Goal: Task Accomplishment & Management: Manage account settings

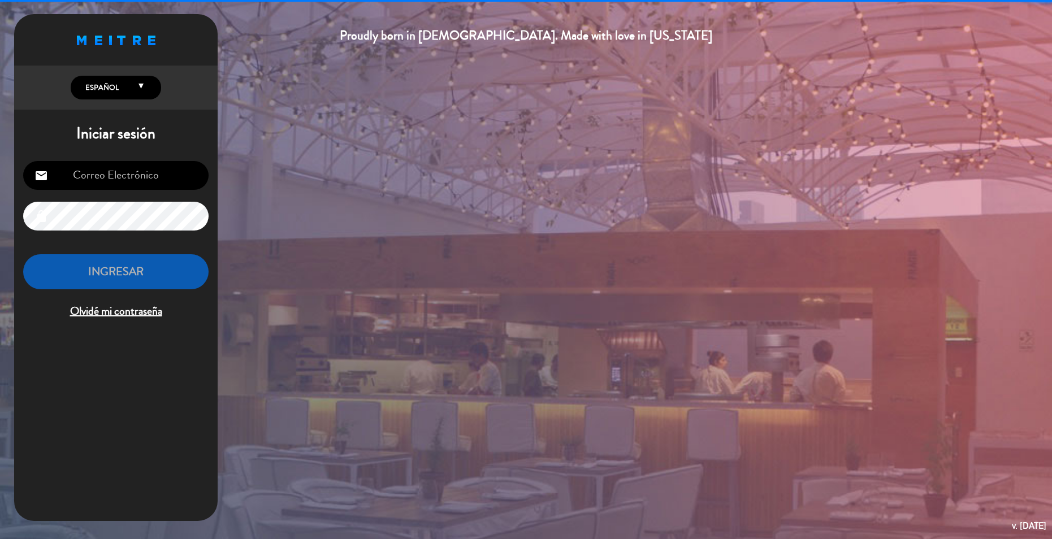
click at [137, 170] on input "email" at bounding box center [115, 175] width 185 height 29
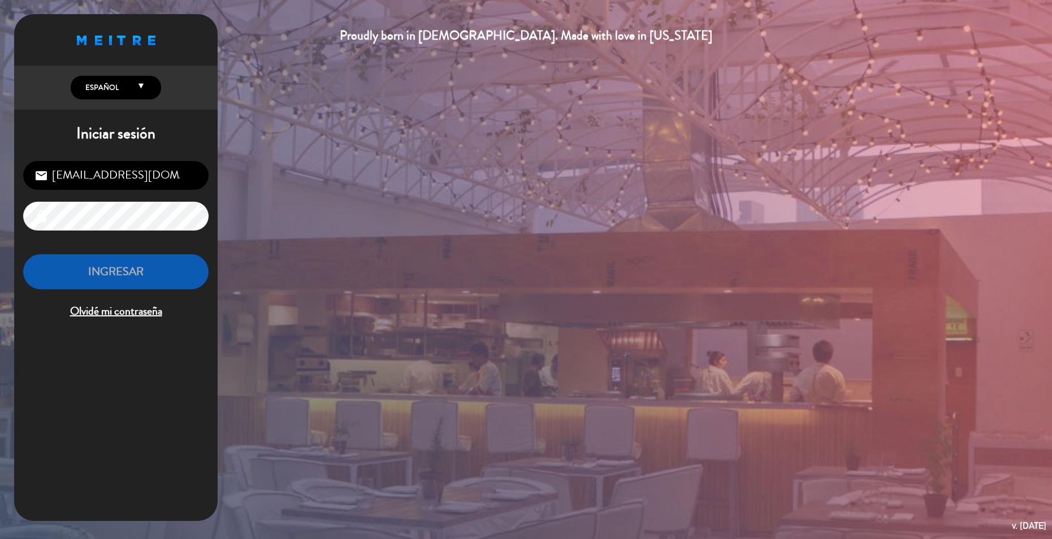
type input "[EMAIL_ADDRESS][DOMAIN_NAME]"
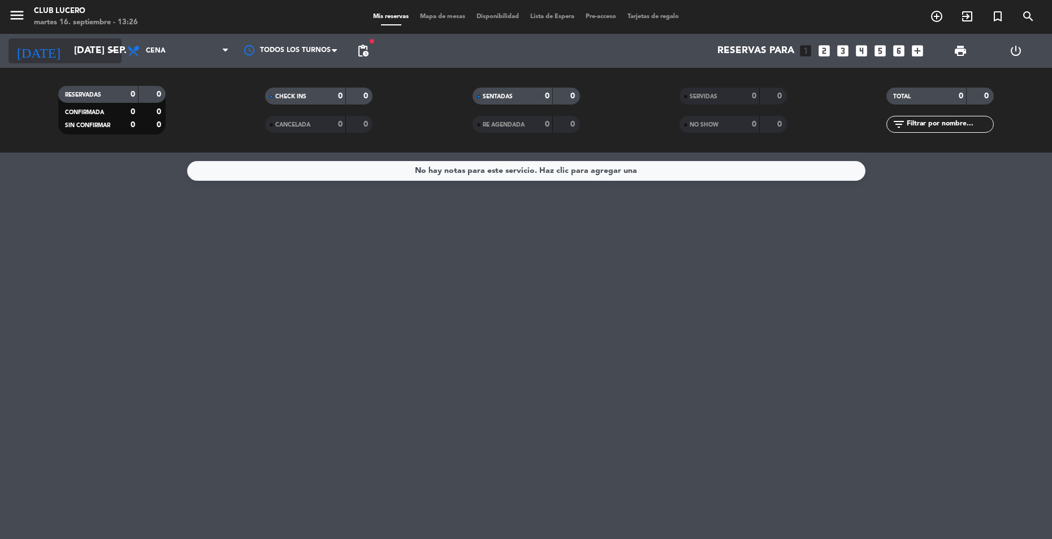
click at [95, 57] on input "[DATE] sep." at bounding box center [130, 51] width 125 height 23
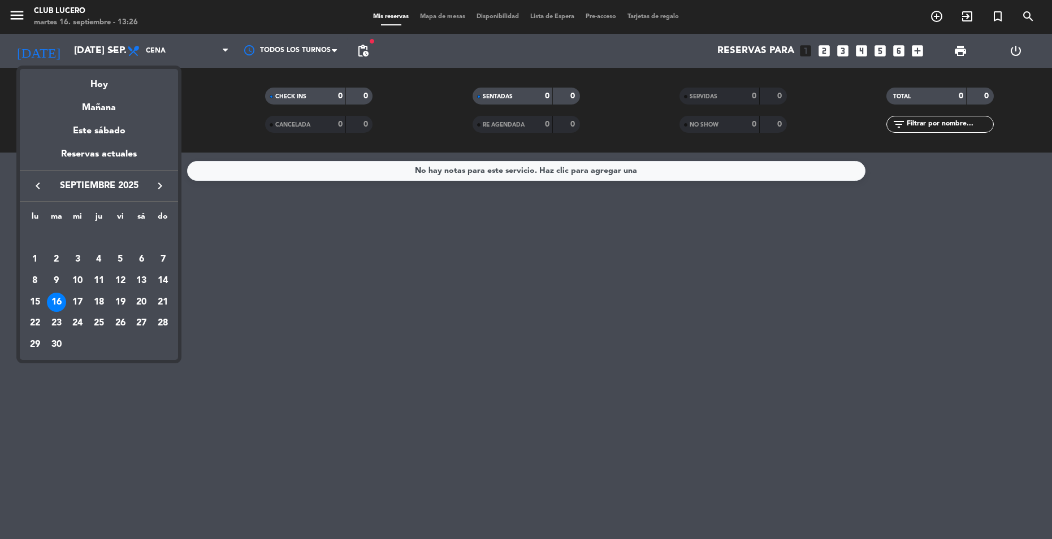
click at [92, 46] on div at bounding box center [526, 269] width 1052 height 539
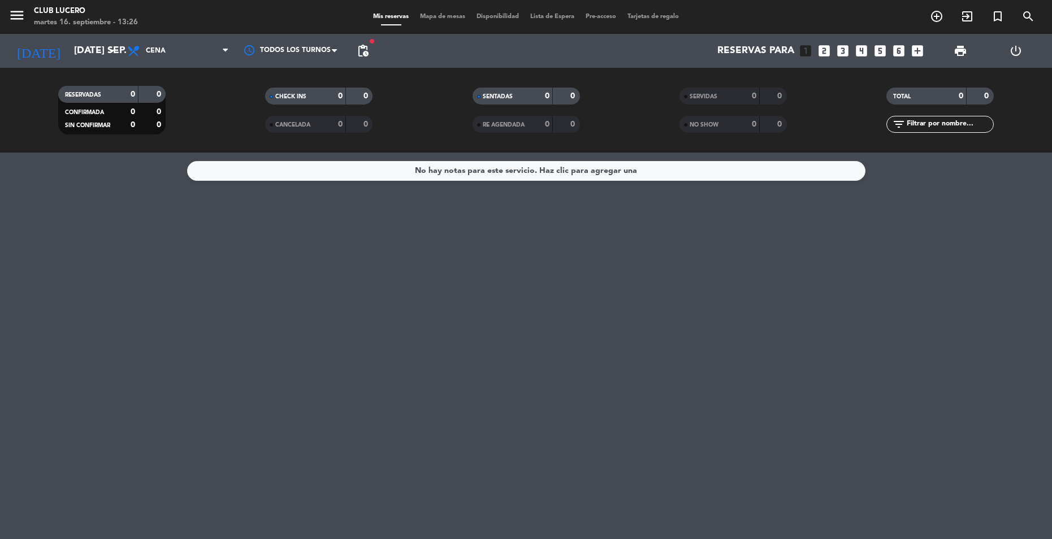
click at [92, 46] on input "[DATE] sep." at bounding box center [130, 51] width 125 height 23
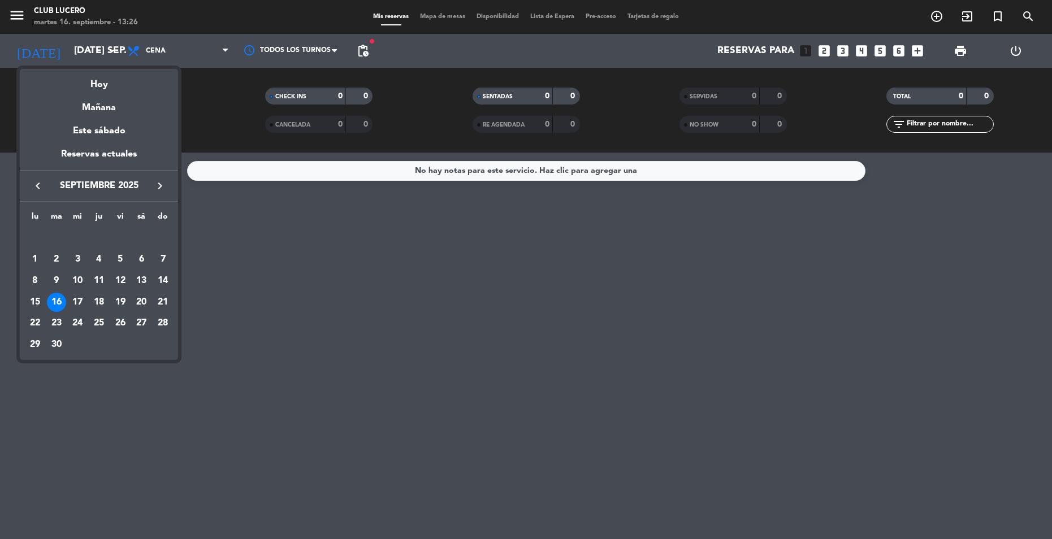
click at [92, 47] on div at bounding box center [526, 269] width 1052 height 539
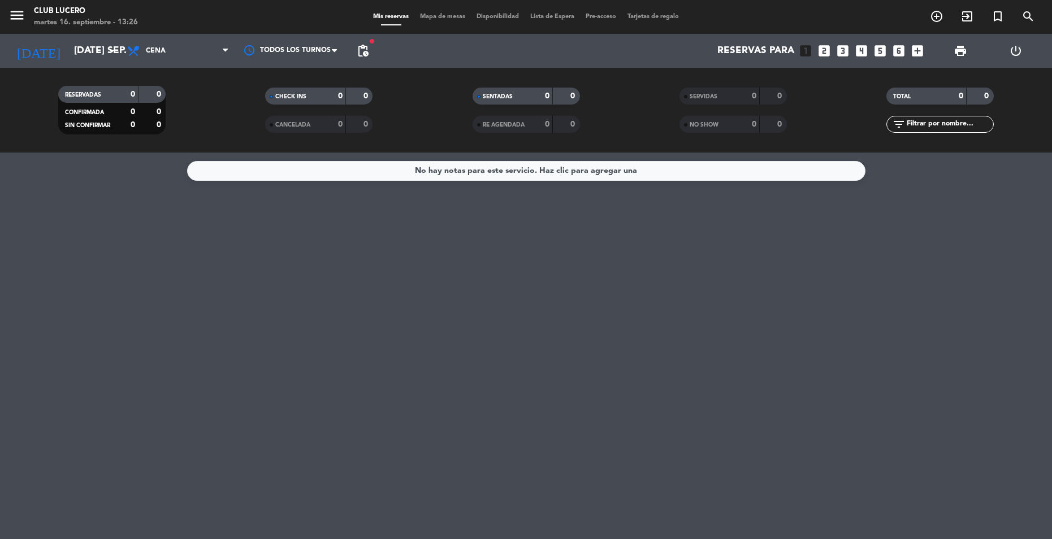
click at [92, 47] on input "[DATE] sep." at bounding box center [130, 51] width 125 height 23
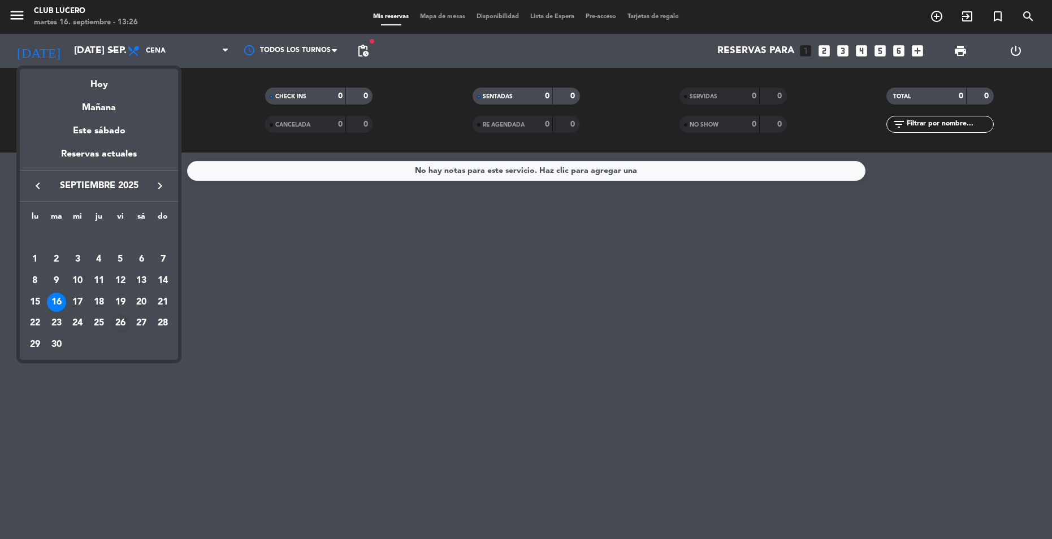
click at [122, 325] on div "26" at bounding box center [120, 323] width 19 height 19
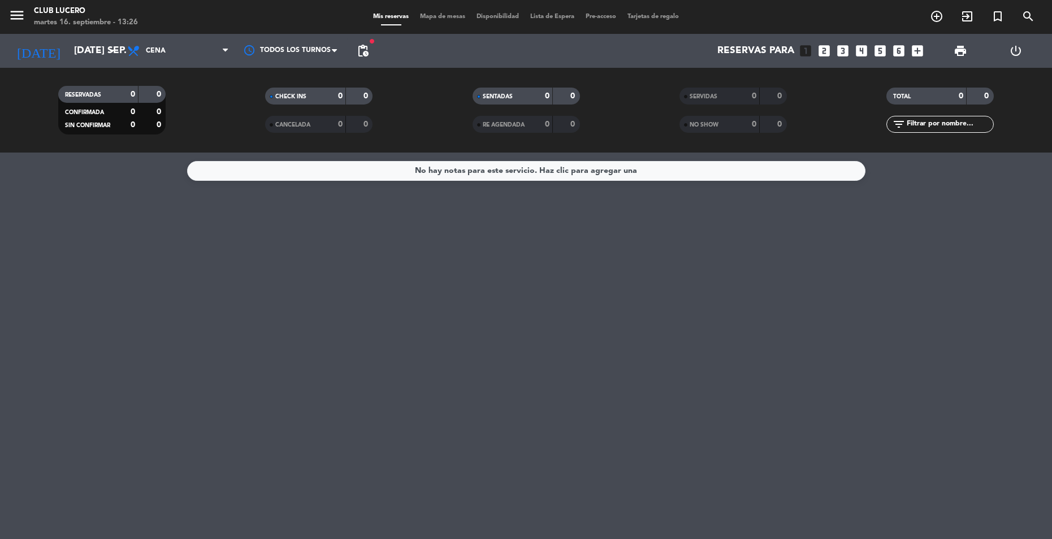
type input "vie. [DATE]"
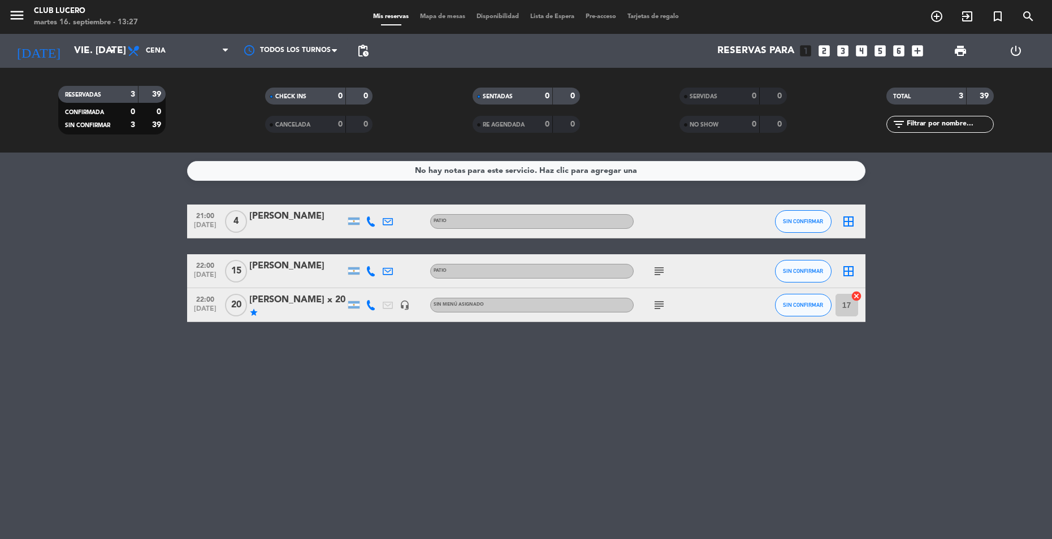
click at [288, 215] on div "[PERSON_NAME]" at bounding box center [297, 216] width 96 height 15
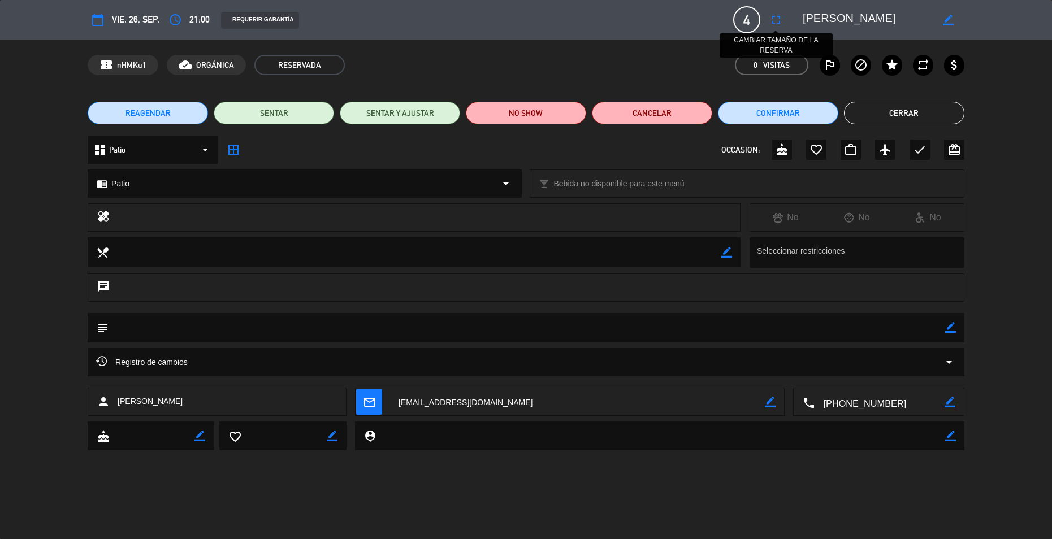
click at [781, 14] on icon "fullscreen" at bounding box center [776, 20] width 14 height 14
click at [0, 0] on div at bounding box center [0, 0] width 0 height 0
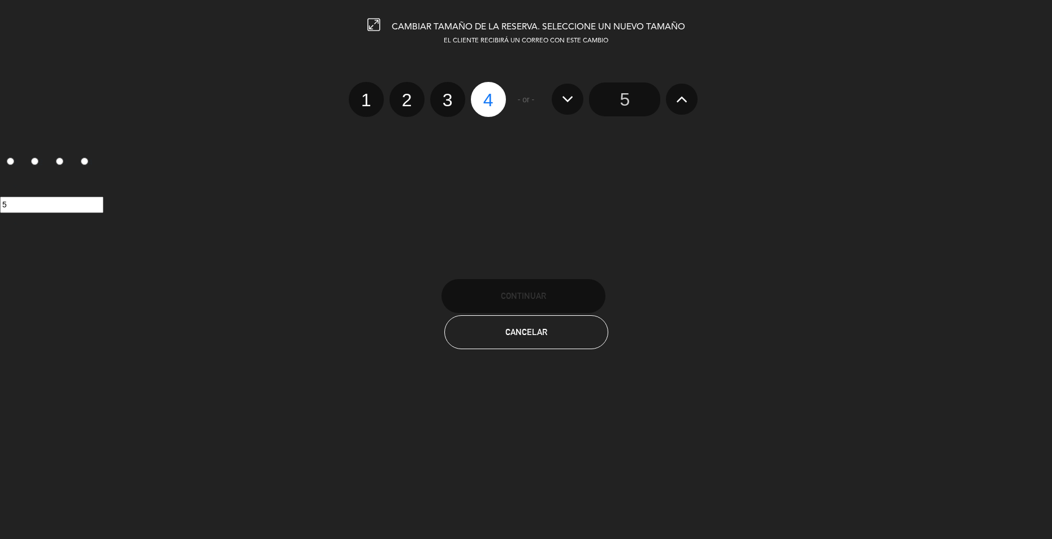
click at [679, 96] on icon at bounding box center [682, 99] width 12 height 18
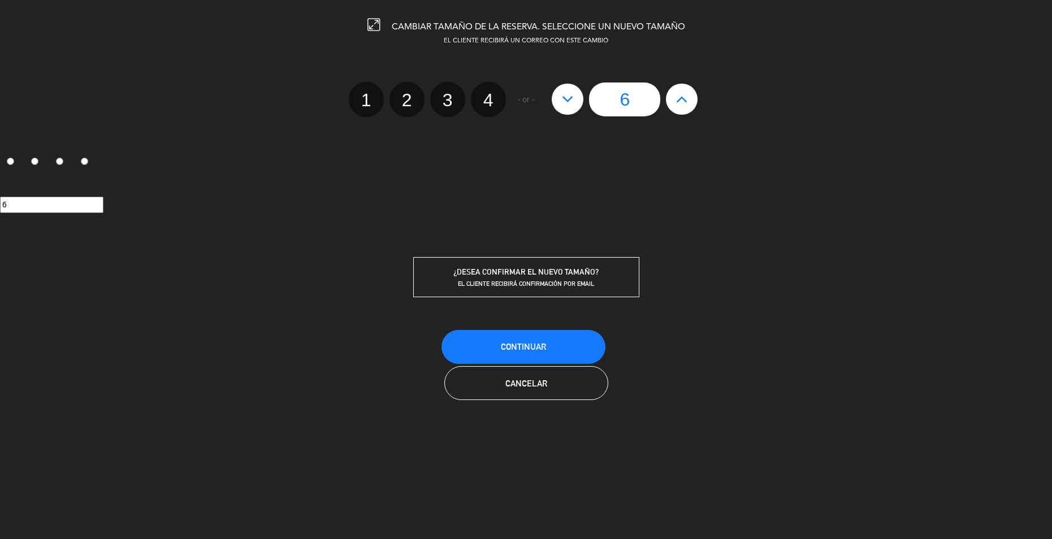
click at [679, 96] on icon at bounding box center [682, 99] width 12 height 18
type input "7"
click at [679, 96] on icon at bounding box center [682, 99] width 12 height 18
type input "8"
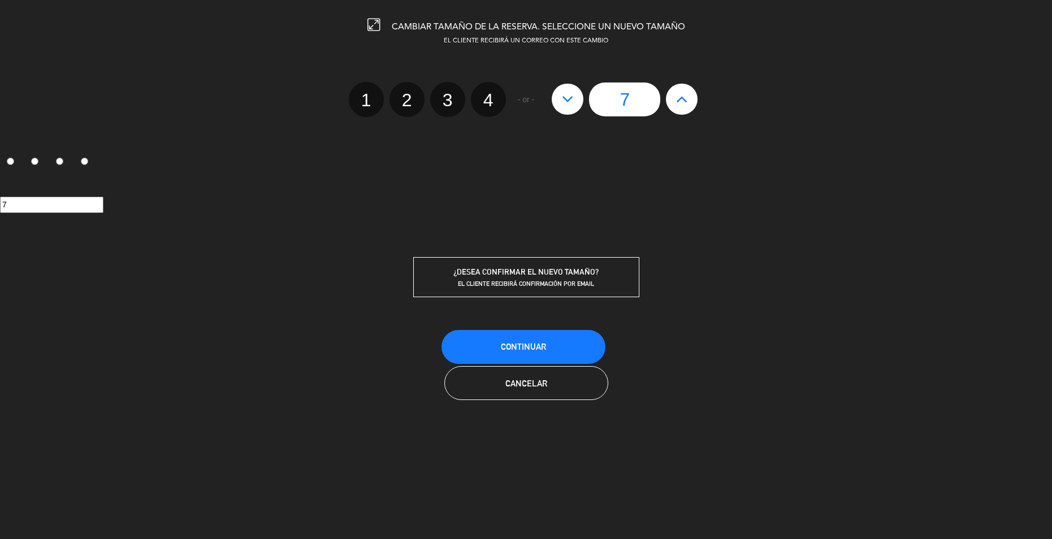
type input "8"
click at [679, 96] on icon at bounding box center [682, 99] width 12 height 18
type input "9"
click at [679, 96] on icon at bounding box center [682, 99] width 12 height 18
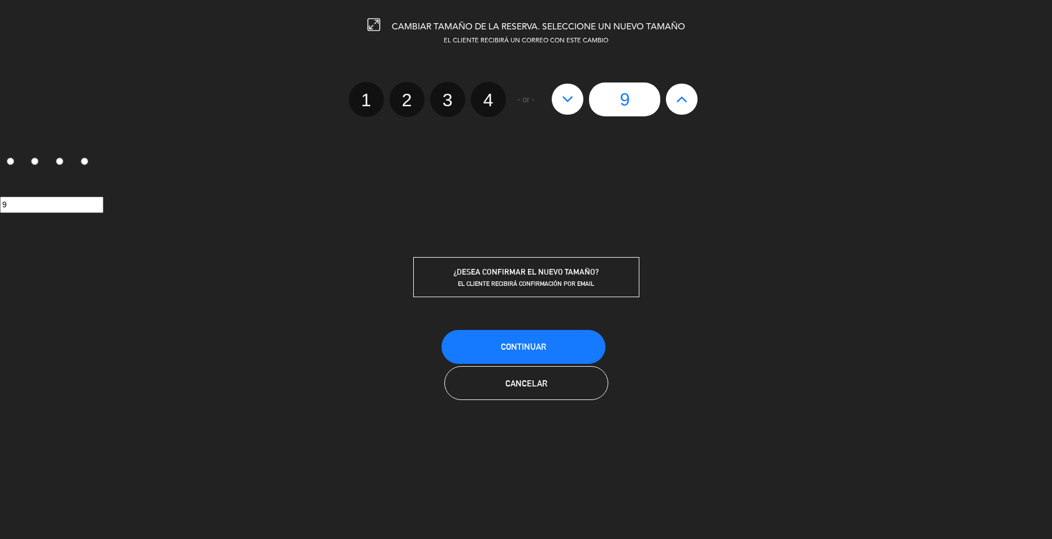
type input "10"
click at [679, 96] on icon at bounding box center [682, 99] width 12 height 18
type input "11"
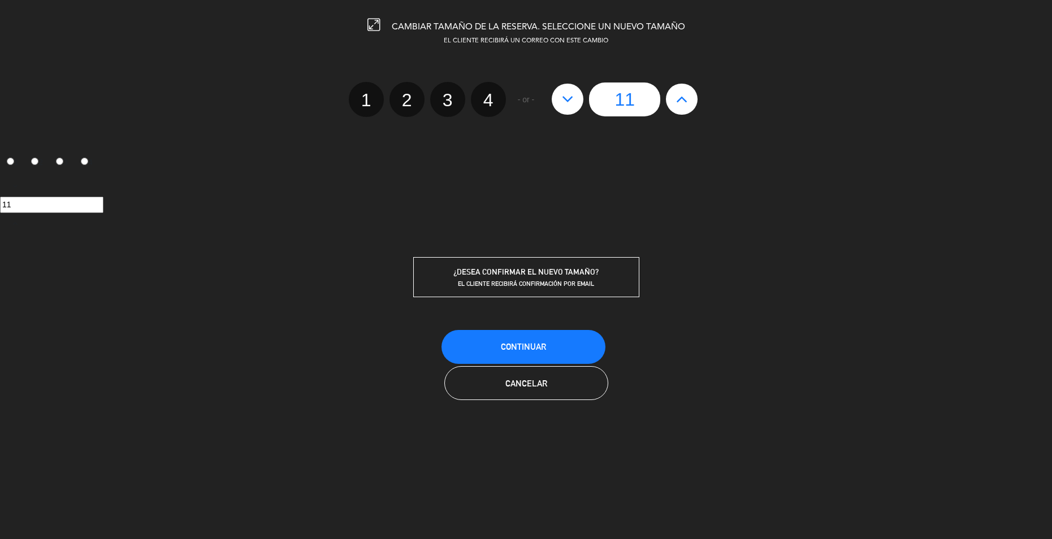
click at [679, 96] on icon at bounding box center [682, 99] width 12 height 18
type input "12"
click at [679, 96] on icon at bounding box center [682, 99] width 12 height 18
type input "13"
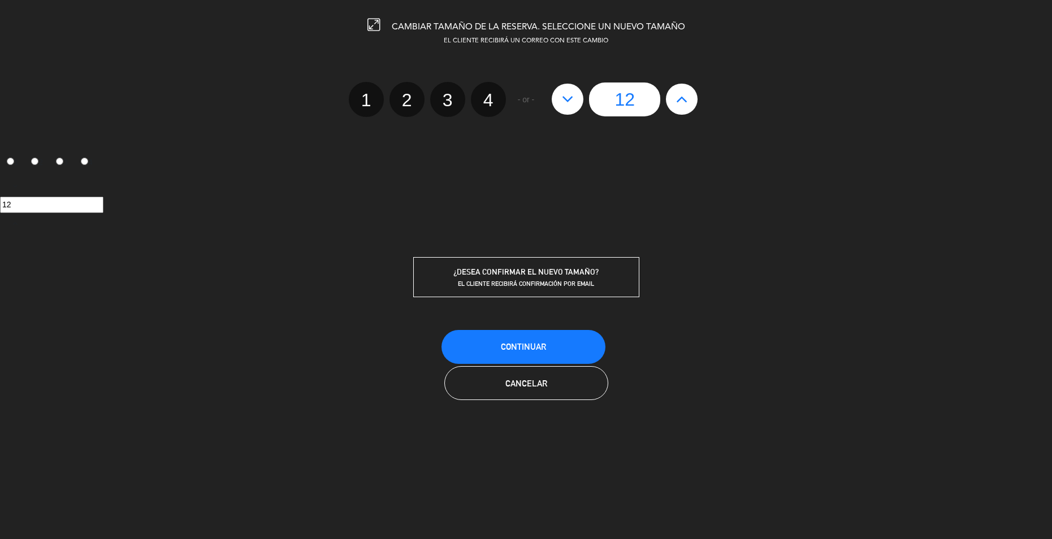
type input "13"
click at [679, 96] on icon at bounding box center [682, 99] width 12 height 18
type input "14"
click at [679, 96] on icon at bounding box center [682, 99] width 12 height 18
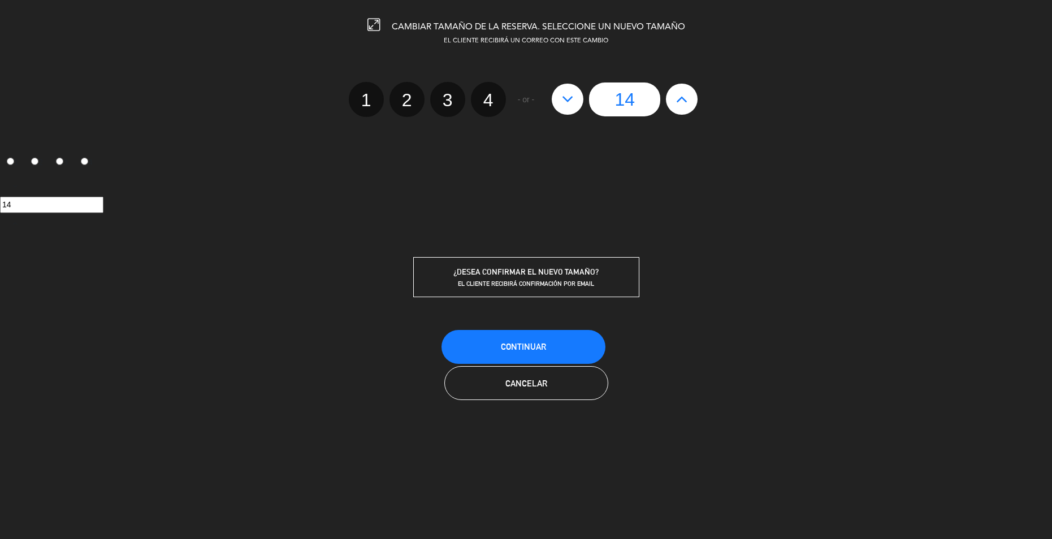
type input "15"
click at [679, 96] on icon at bounding box center [682, 99] width 12 height 18
type input "16"
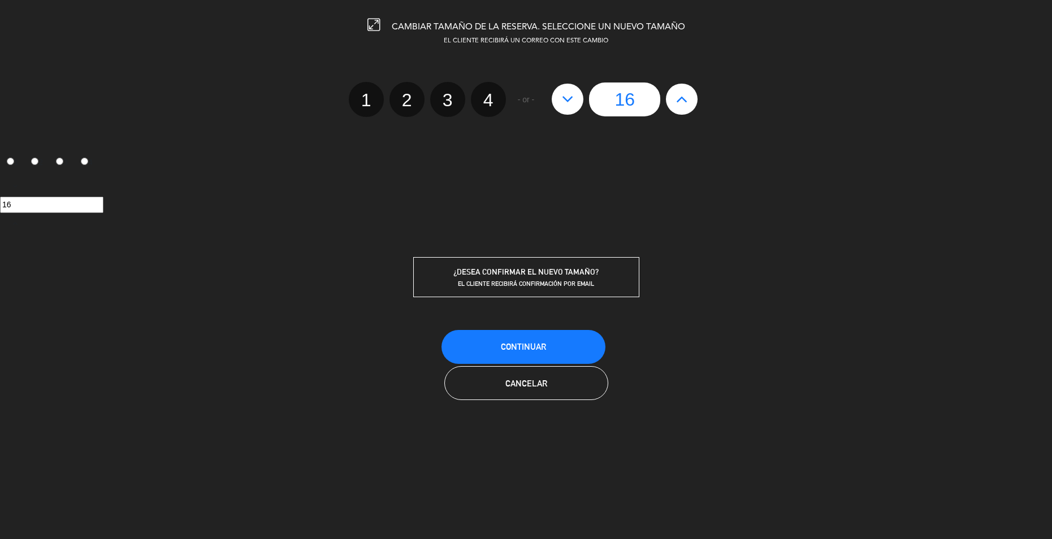
click at [679, 96] on icon at bounding box center [682, 99] width 12 height 18
type input "17"
click at [679, 96] on icon at bounding box center [682, 99] width 12 height 18
type input "18"
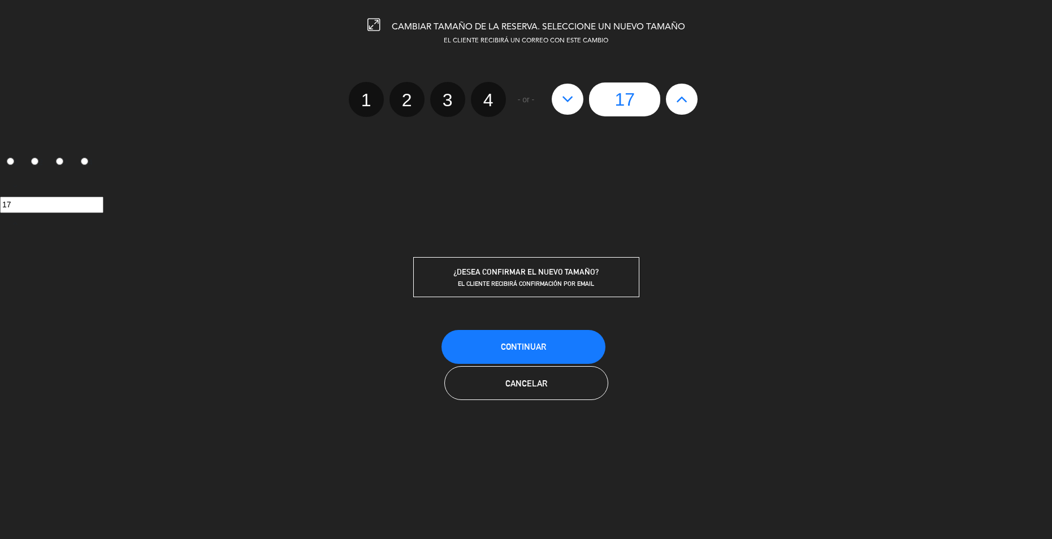
type input "18"
click at [679, 96] on icon at bounding box center [682, 99] width 12 height 18
type input "19"
click at [679, 96] on icon at bounding box center [682, 99] width 12 height 18
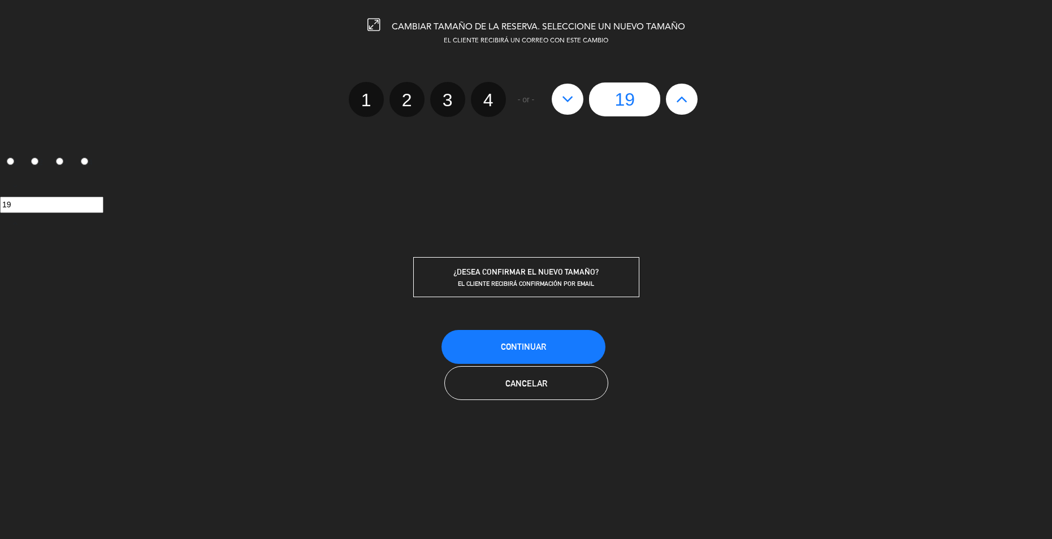
type input "20"
click at [536, 349] on span "Continuar" at bounding box center [523, 347] width 45 height 10
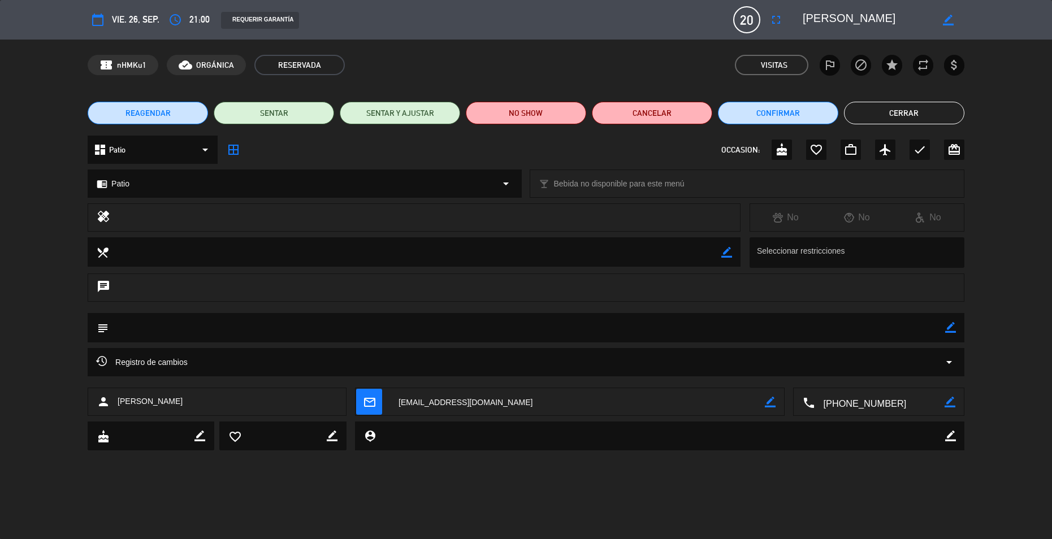
click at [888, 114] on button "Cerrar" at bounding box center [904, 113] width 120 height 23
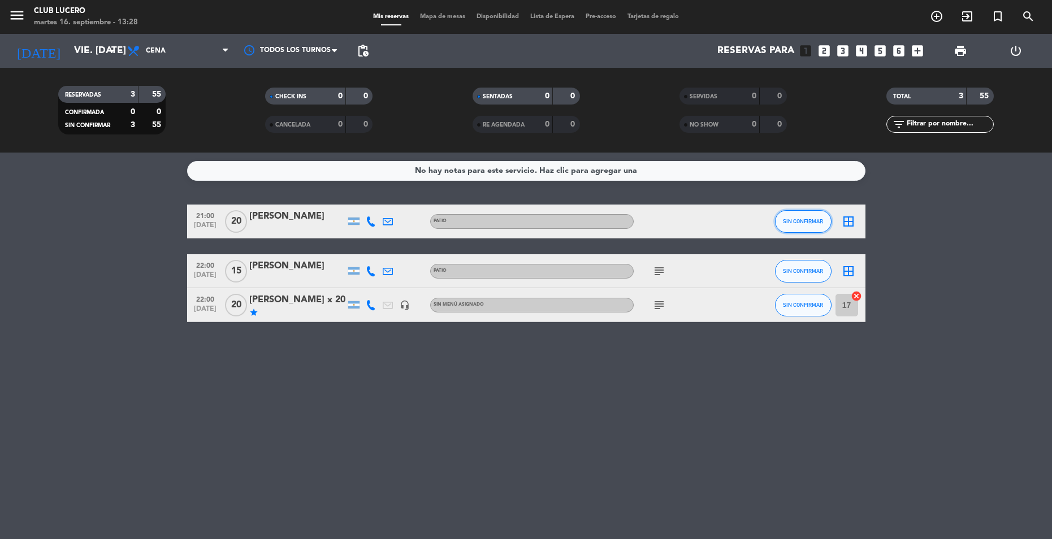
click at [804, 224] on span "SIN CONFIRMAR" at bounding box center [803, 221] width 40 height 6
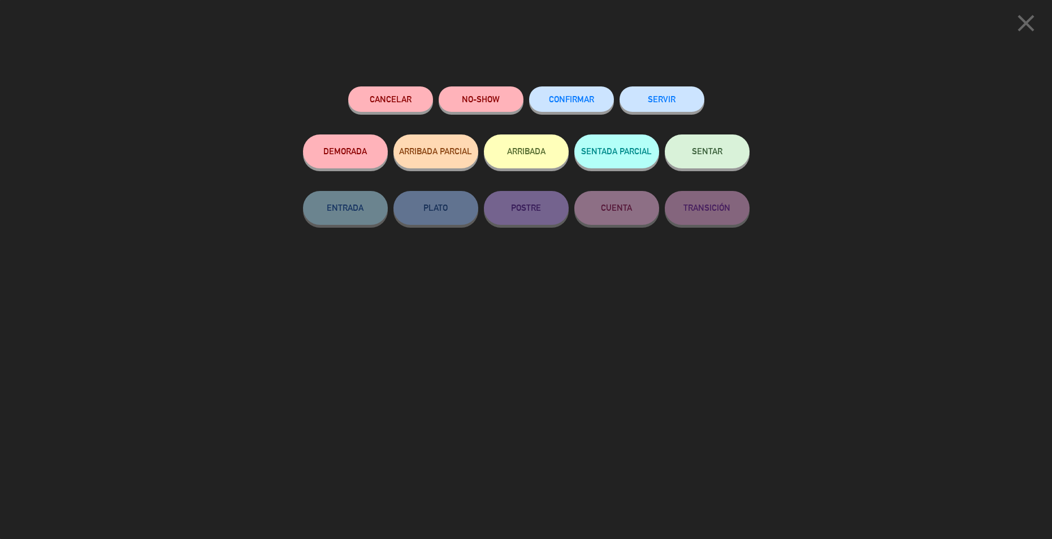
click at [604, 59] on div "close Cancelar NO-SHOW CONFIRMAR SERVIR DEMORADA ARRIBADA PARCIAL ARRIBADA SENT…" at bounding box center [526, 269] width 1052 height 539
click at [419, 49] on div "close Cancelar NO-SHOW CONFIRMAR SERVIR DEMORADA ARRIBADA PARCIAL ARRIBADA SENT…" at bounding box center [526, 269] width 1052 height 539
click at [1020, 20] on icon "close" at bounding box center [1026, 23] width 28 height 28
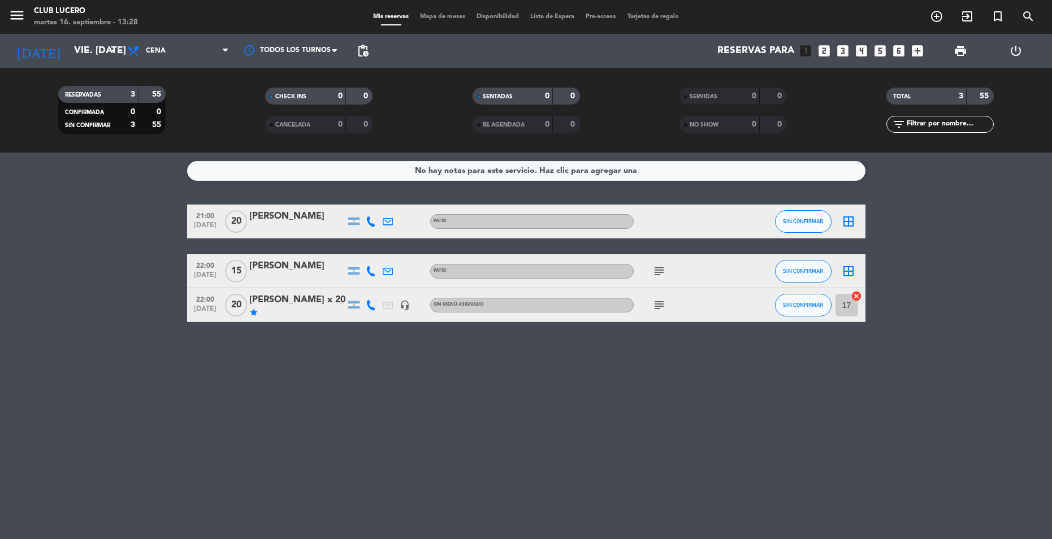
click at [274, 216] on div "[PERSON_NAME]" at bounding box center [297, 216] width 96 height 15
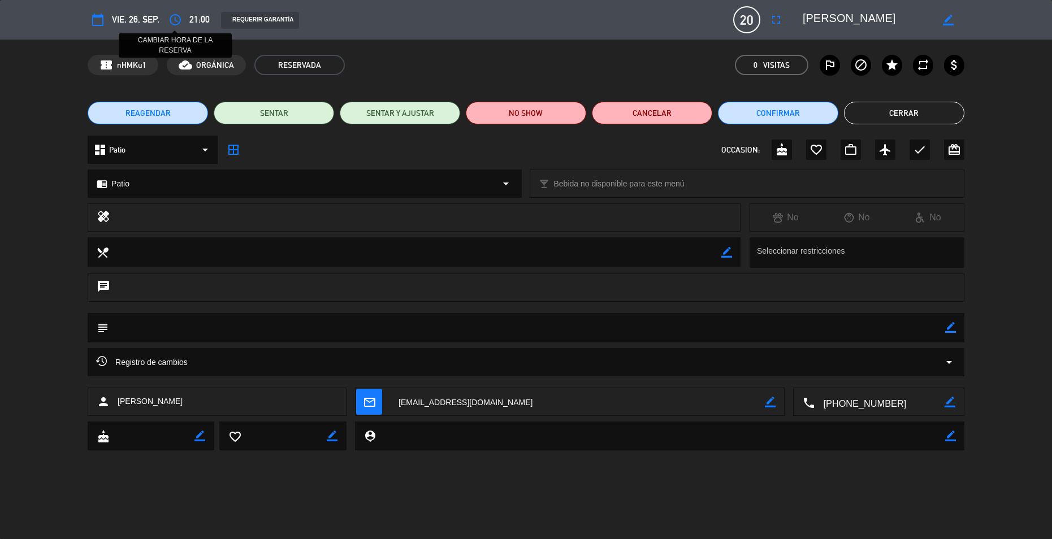
click at [176, 18] on icon "access_time" at bounding box center [175, 20] width 14 height 14
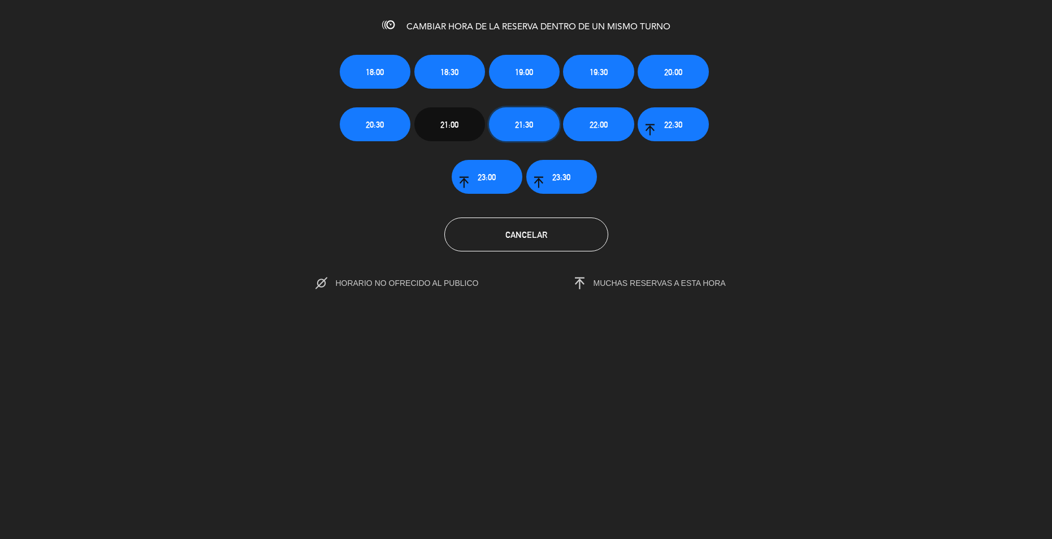
click at [540, 132] on button "21:30" at bounding box center [524, 124] width 71 height 34
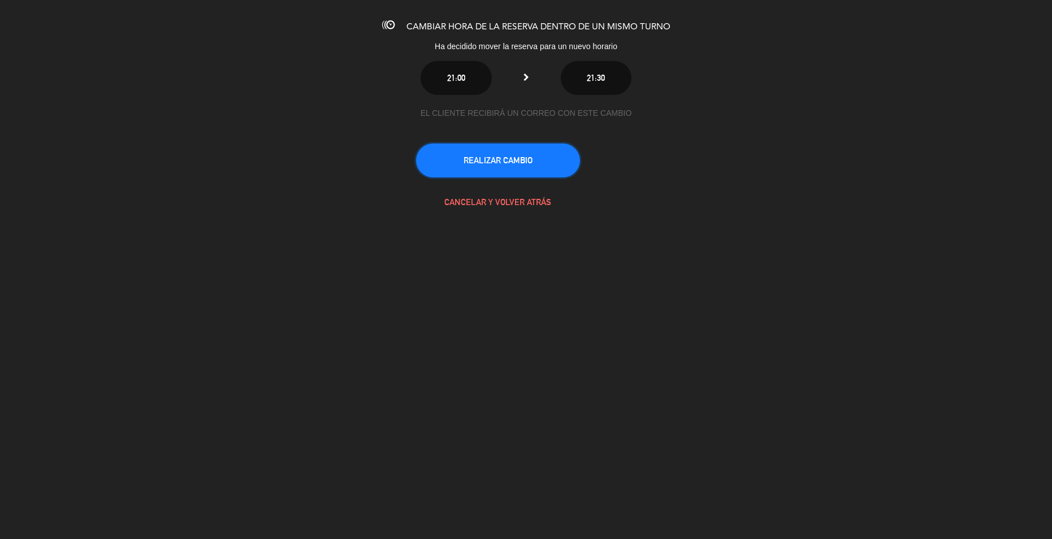
click at [521, 162] on button "REALIZAR CAMBIO" at bounding box center [498, 161] width 164 height 34
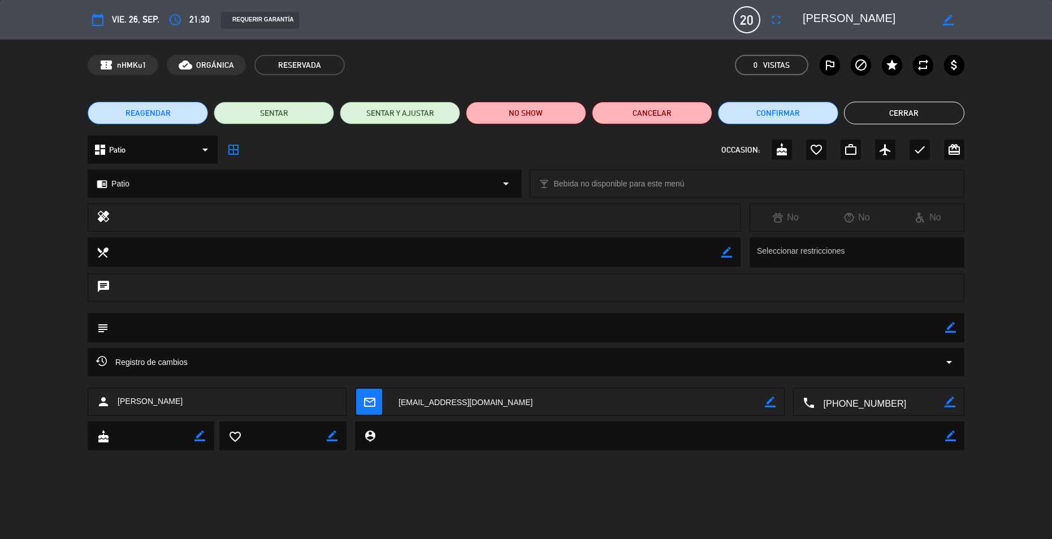
click at [924, 110] on button "Cerrar" at bounding box center [904, 113] width 120 height 23
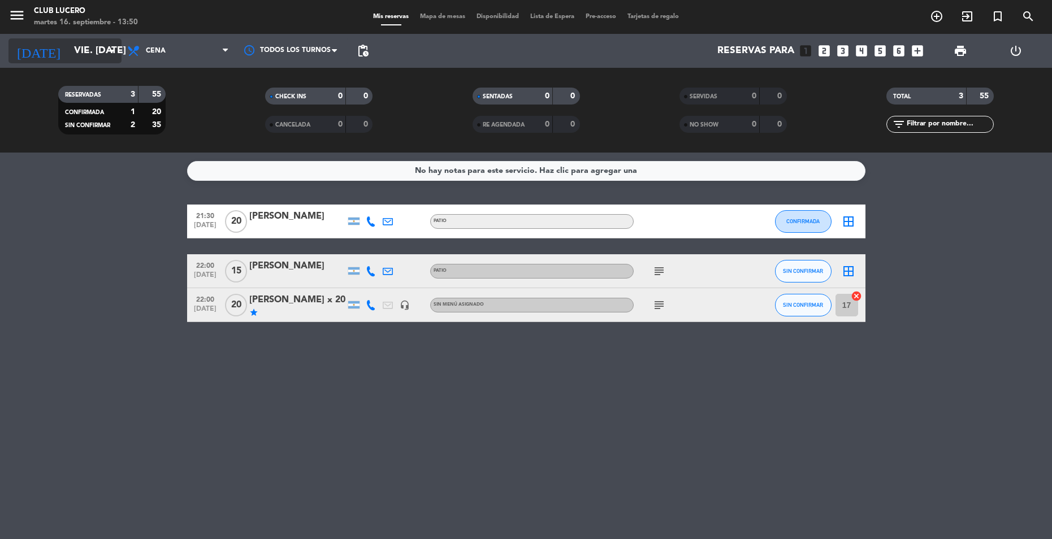
click at [71, 60] on input "vie. [DATE]" at bounding box center [130, 51] width 125 height 23
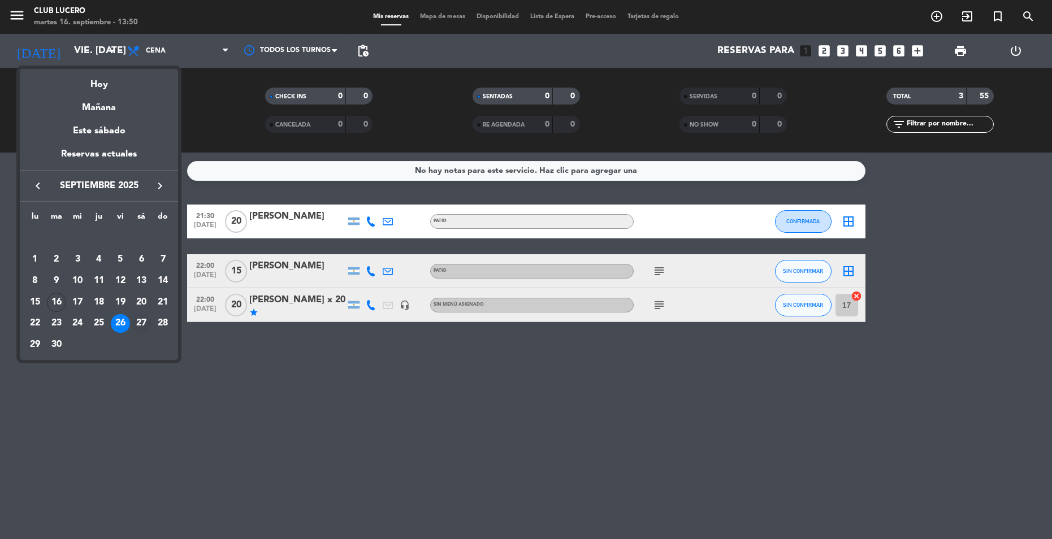
click at [140, 320] on div "27" at bounding box center [141, 323] width 19 height 19
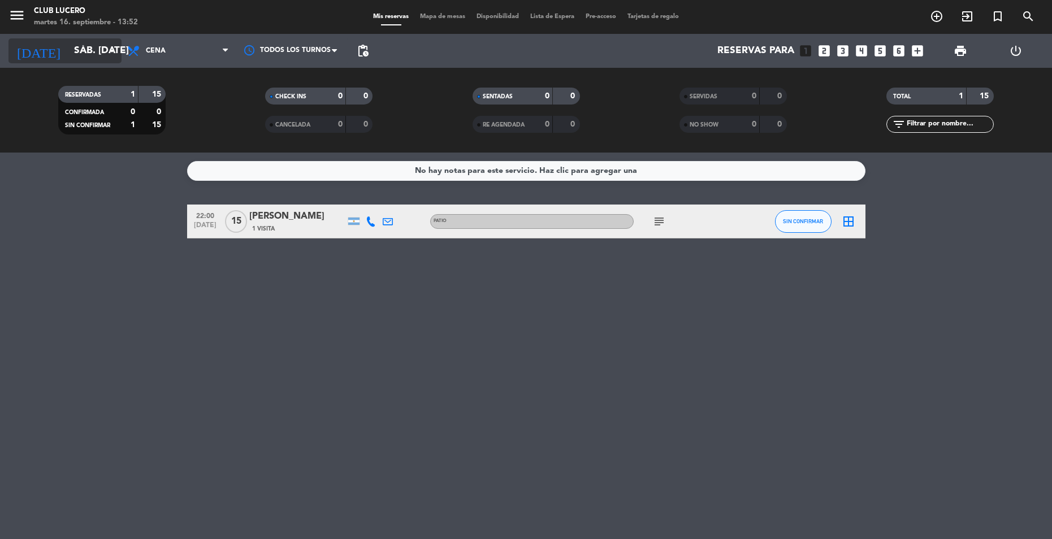
click at [83, 59] on input "sáb. [DATE]" at bounding box center [130, 51] width 125 height 23
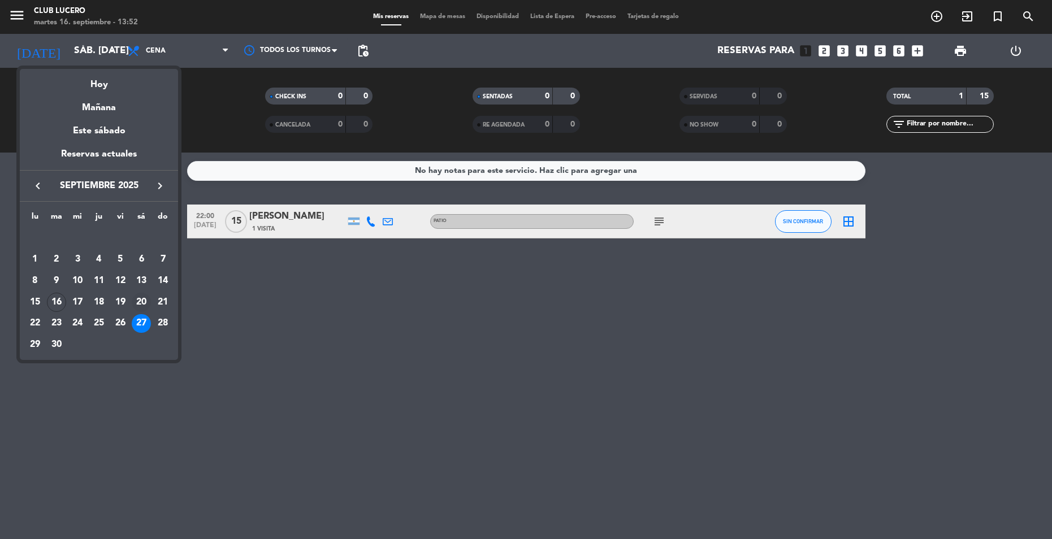
click at [132, 303] on div "20" at bounding box center [141, 302] width 19 height 19
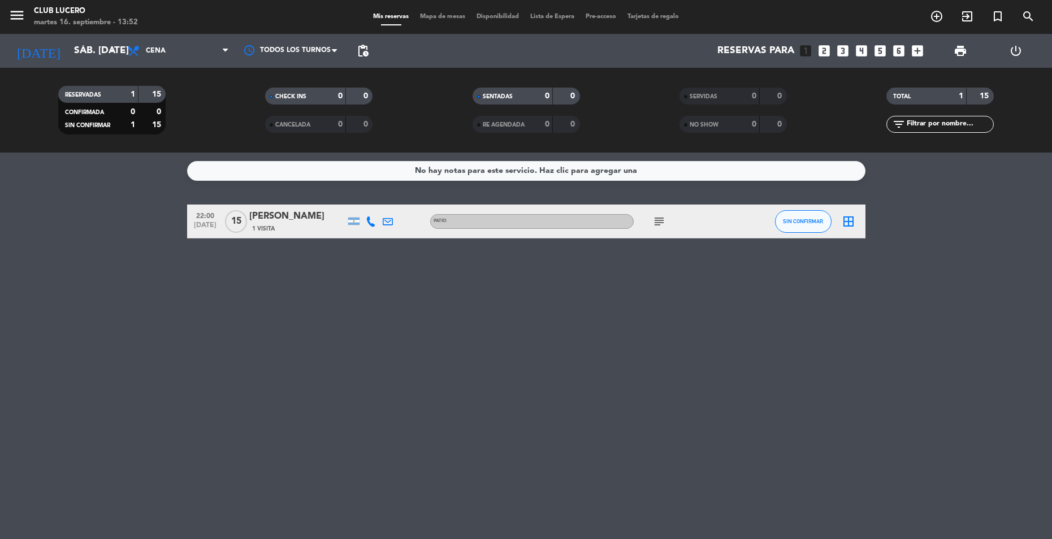
type input "sáb. [DATE]"
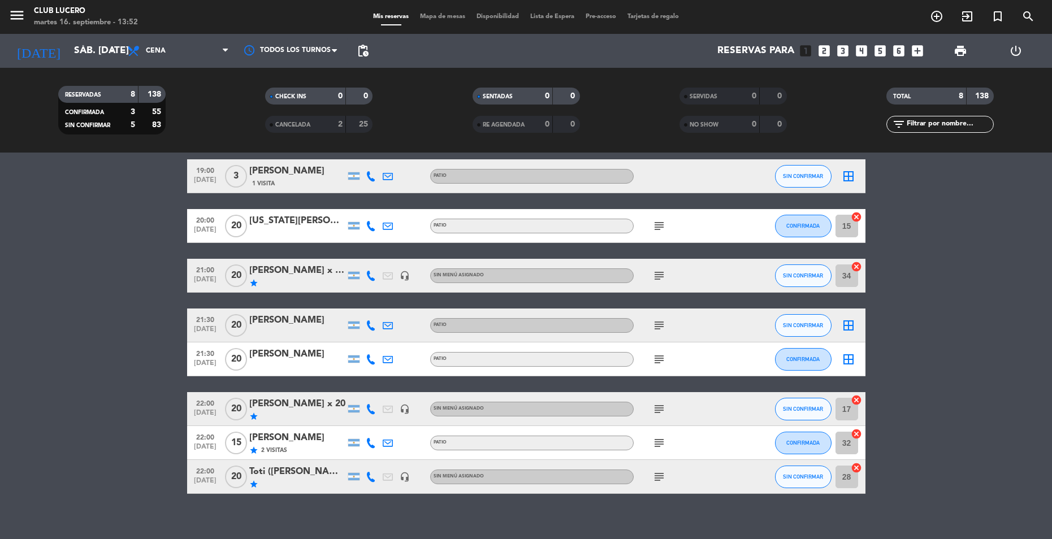
scroll to position [57, 0]
